Goal: Transaction & Acquisition: Purchase product/service

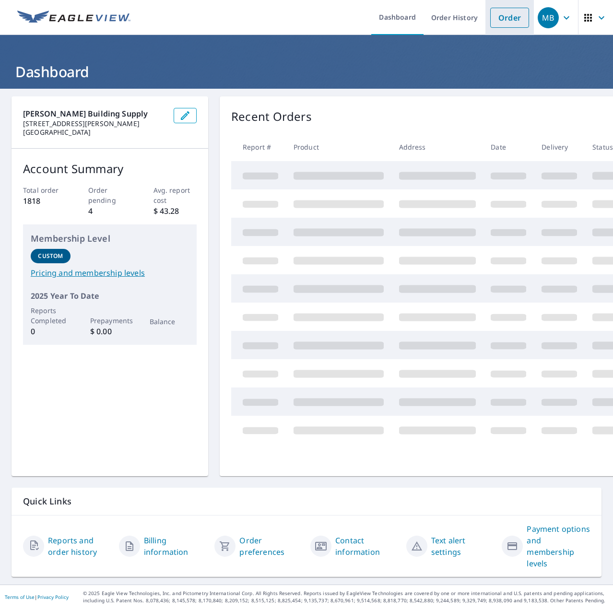
click at [490, 16] on link "Order" at bounding box center [509, 18] width 39 height 20
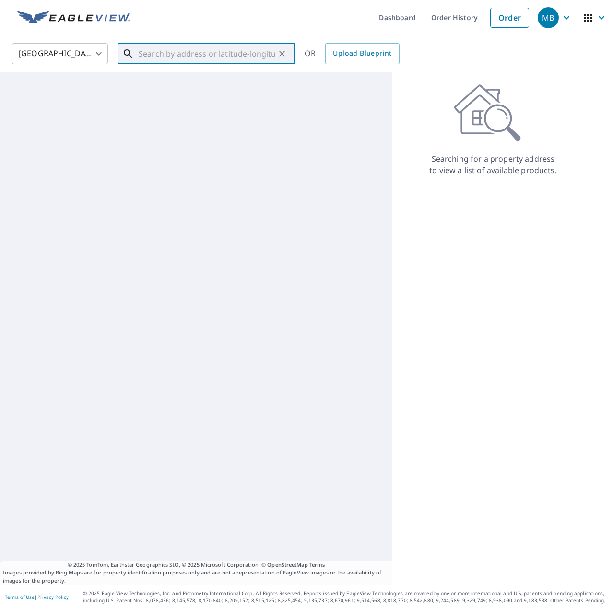
drag, startPoint x: 208, startPoint y: 53, endPoint x: 319, endPoint y: 36, distance: 112.5
click at [208, 53] on input "text" at bounding box center [207, 53] width 137 height 27
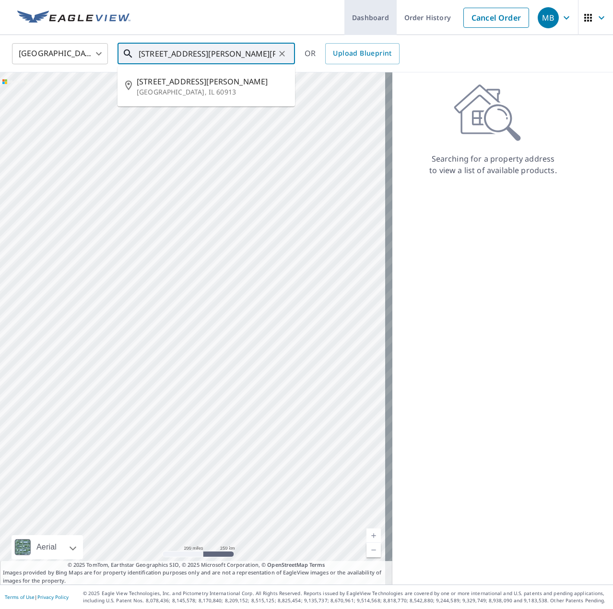
type input "[STREET_ADDRESS][PERSON_NAME][PERSON_NAME]"
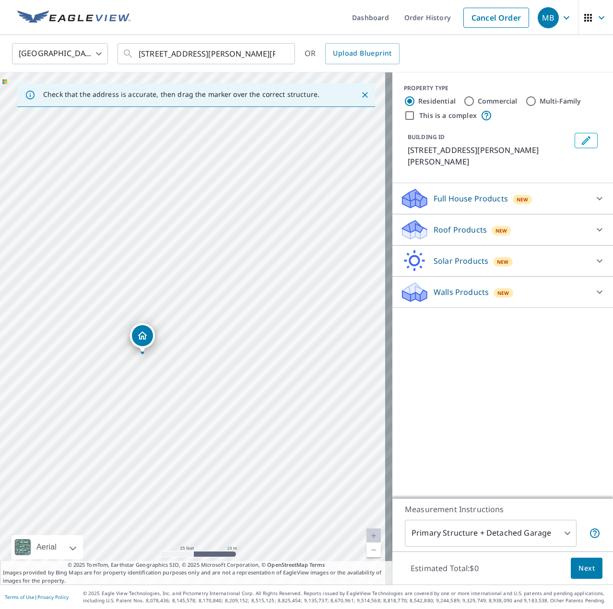
click at [441, 224] on p "Roof Products" at bounding box center [459, 230] width 53 height 12
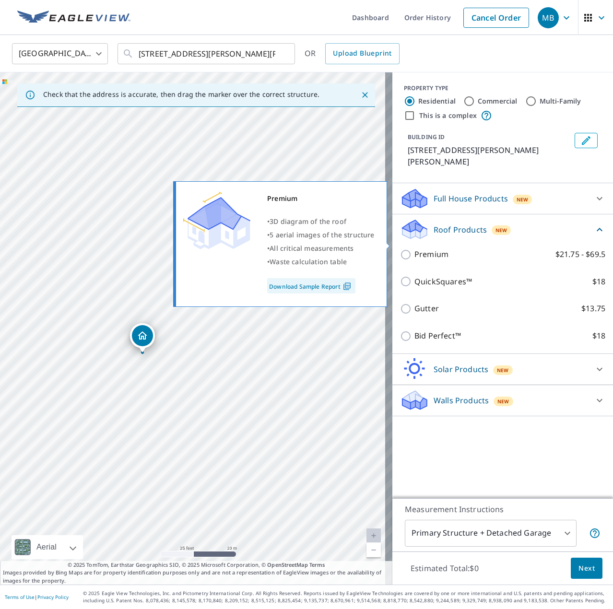
click at [426, 248] on p "Premium" at bounding box center [431, 254] width 34 height 12
click at [414, 249] on input "Premium $21.75 - $69.5" at bounding box center [407, 255] width 14 height 12
checkbox input "true"
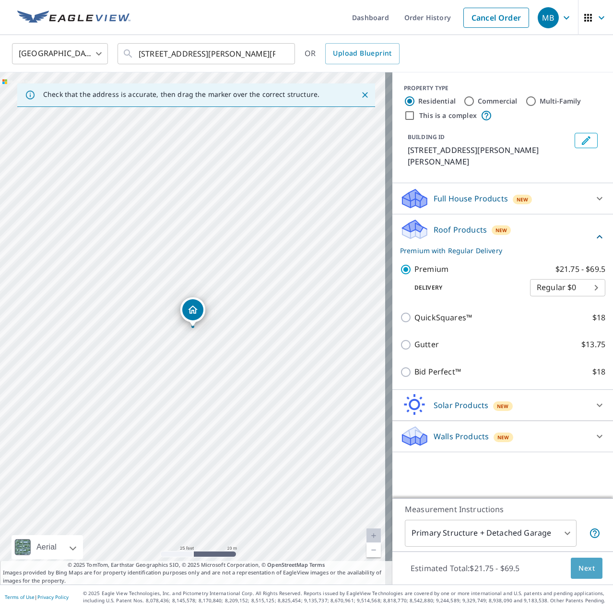
click at [584, 569] on span "Next" at bounding box center [586, 568] width 16 height 12
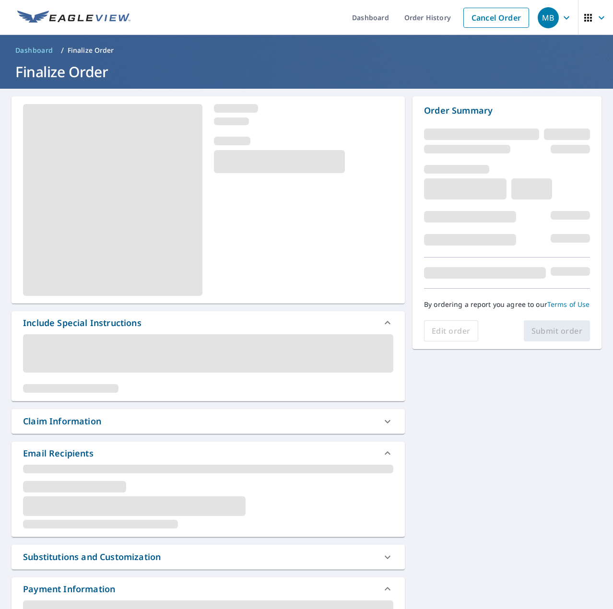
click at [141, 417] on div "Claim Information" at bounding box center [199, 421] width 353 height 13
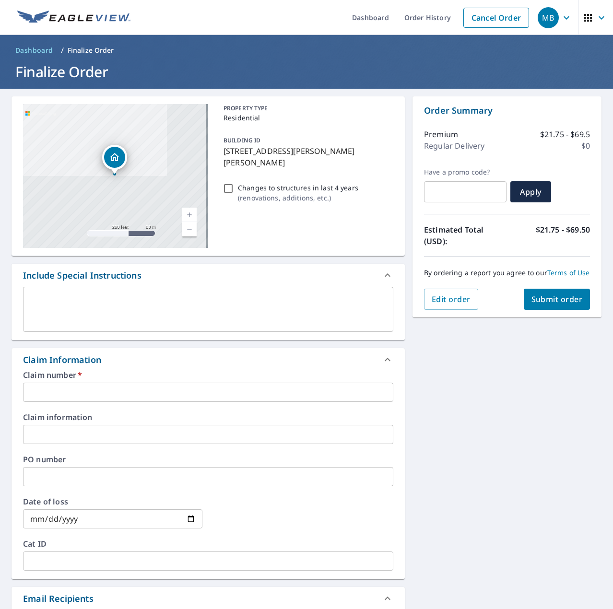
click at [99, 390] on input "text" at bounding box center [208, 392] width 370 height 19
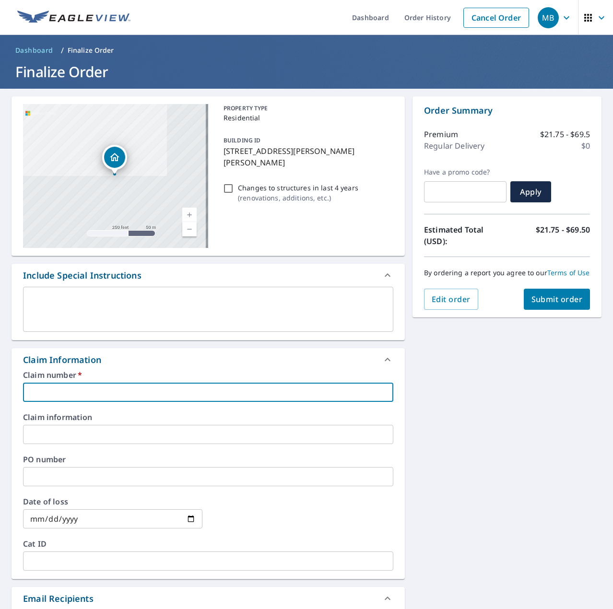
type input "7685255"
click at [552, 304] on span "Submit order" at bounding box center [556, 299] width 51 height 11
checkbox input "true"
